Goal: Obtain resource: Download file/media

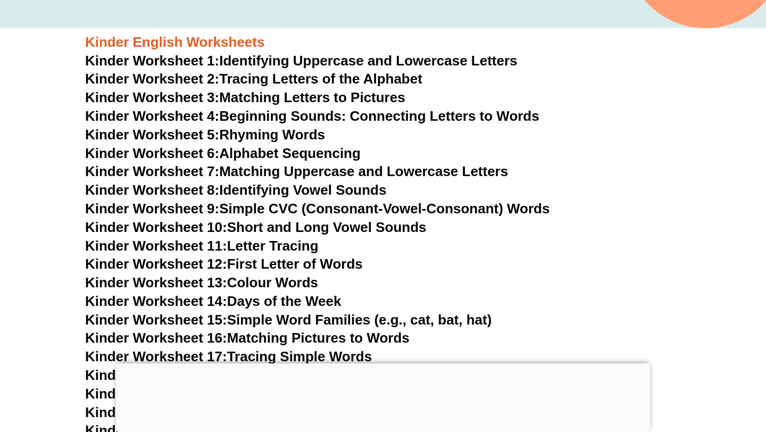
scroll to position [298, 0]
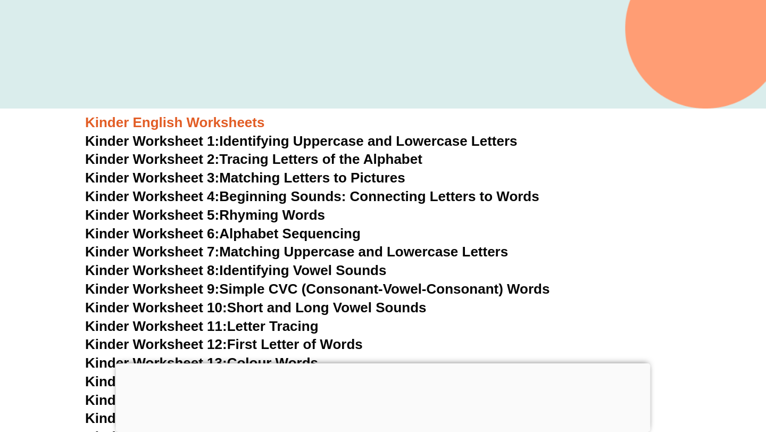
click at [282, 211] on link "Kinder Worksheet 5: Rhyming Words" at bounding box center [205, 215] width 240 height 16
click at [301, 232] on link "Kinder Worksheet 6: Alphabet Sequencing" at bounding box center [223, 234] width 276 height 16
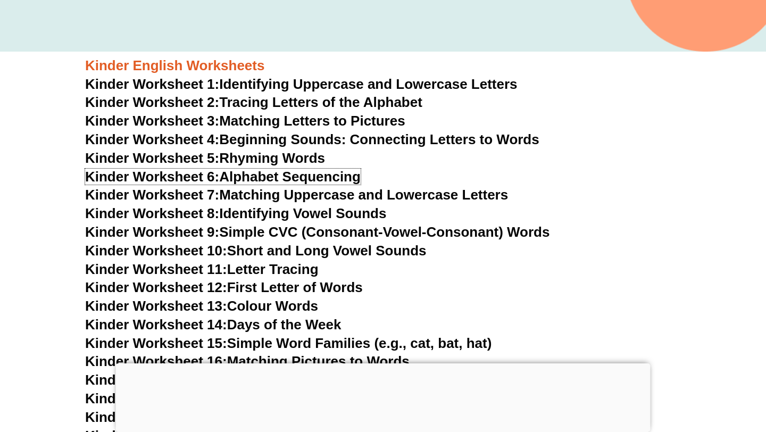
scroll to position [356, 0]
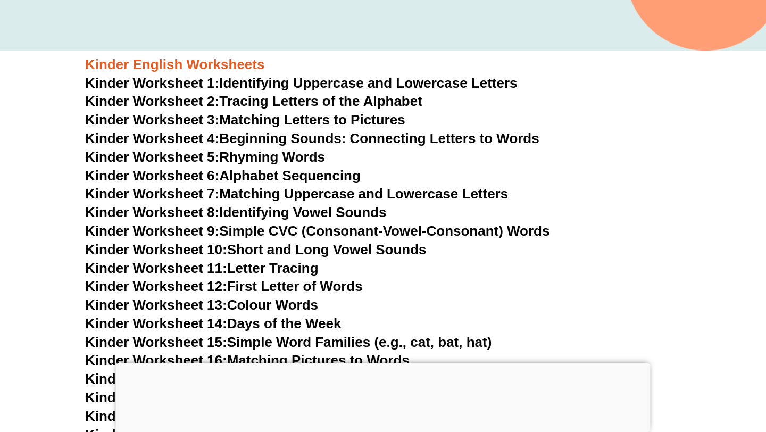
click at [342, 212] on link "Kinder Worksheet 8: Identifying Vowel Sounds" at bounding box center [235, 212] width 301 height 16
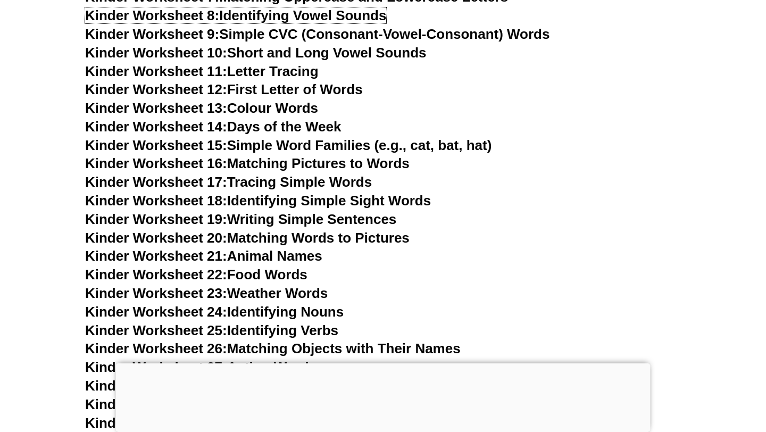
scroll to position [621, 0]
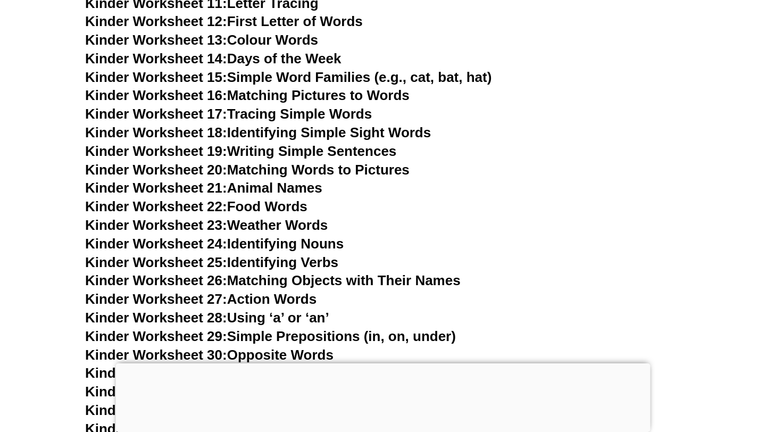
click at [305, 220] on link "Kinder Worksheet 23: Weather Words" at bounding box center [206, 225] width 243 height 16
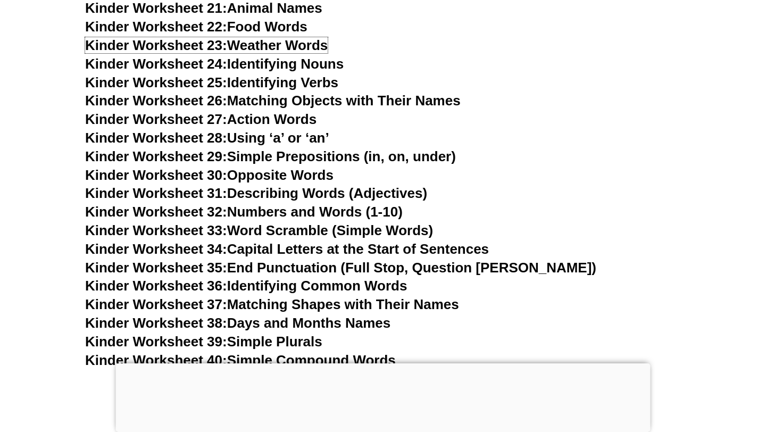
scroll to position [806, 0]
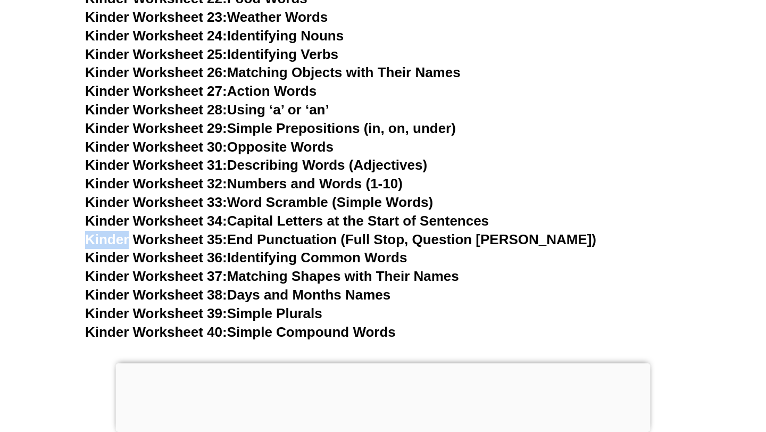
click at [406, 277] on link "Kinder Worksheet 37: Matching Shapes with Their Names" at bounding box center [272, 276] width 374 height 16
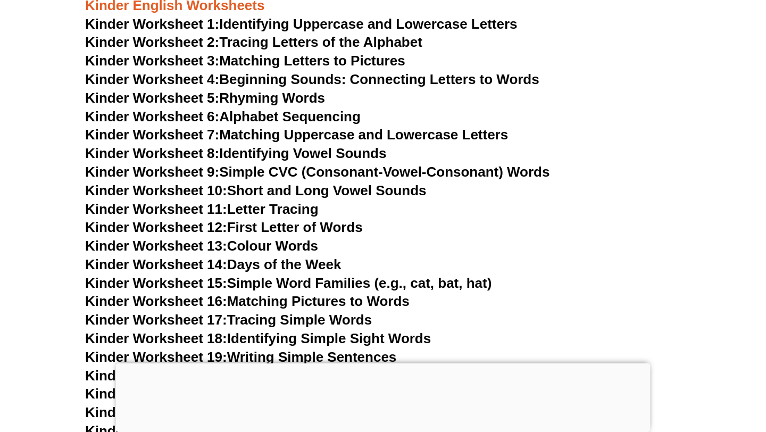
scroll to position [309, 0]
